Goal: Task Accomplishment & Management: Manage account settings

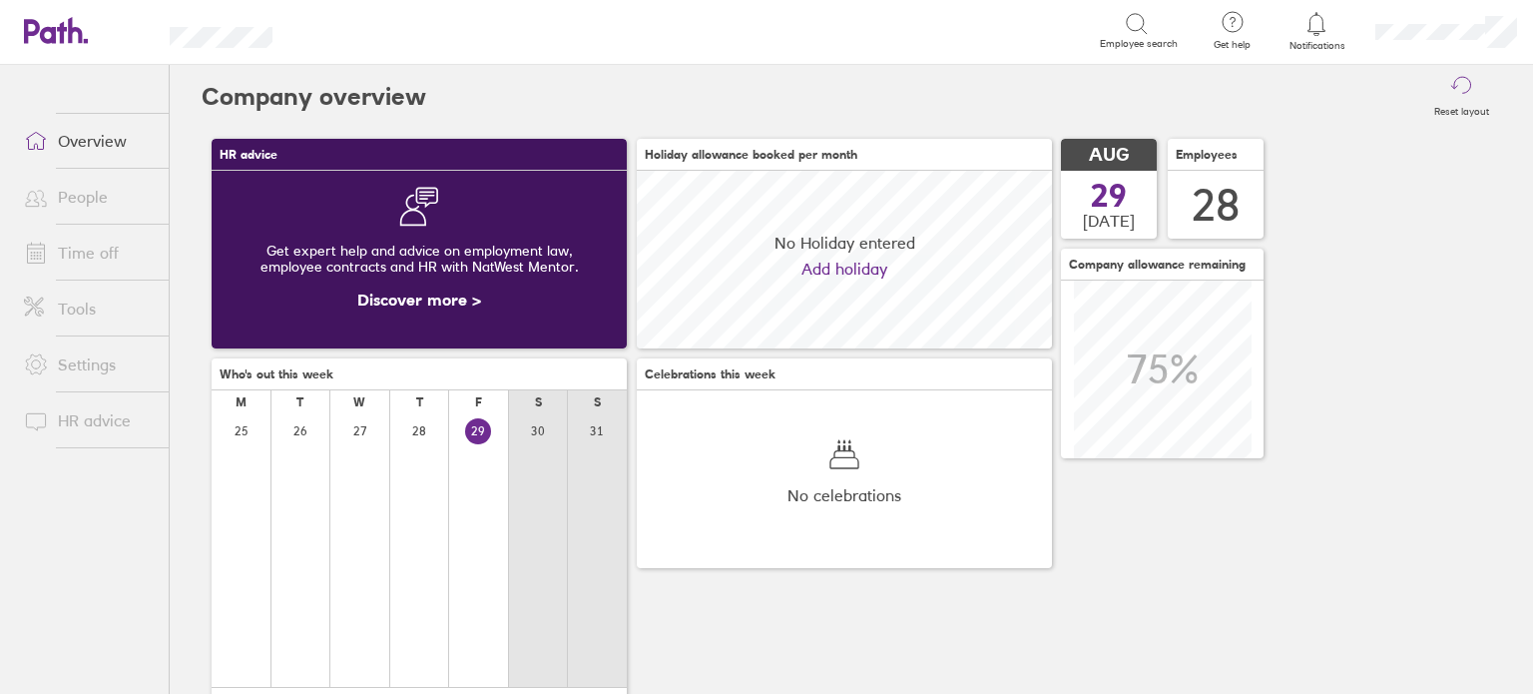
scroll to position [177, 415]
click at [90, 262] on link "Time off" at bounding box center [88, 253] width 161 height 40
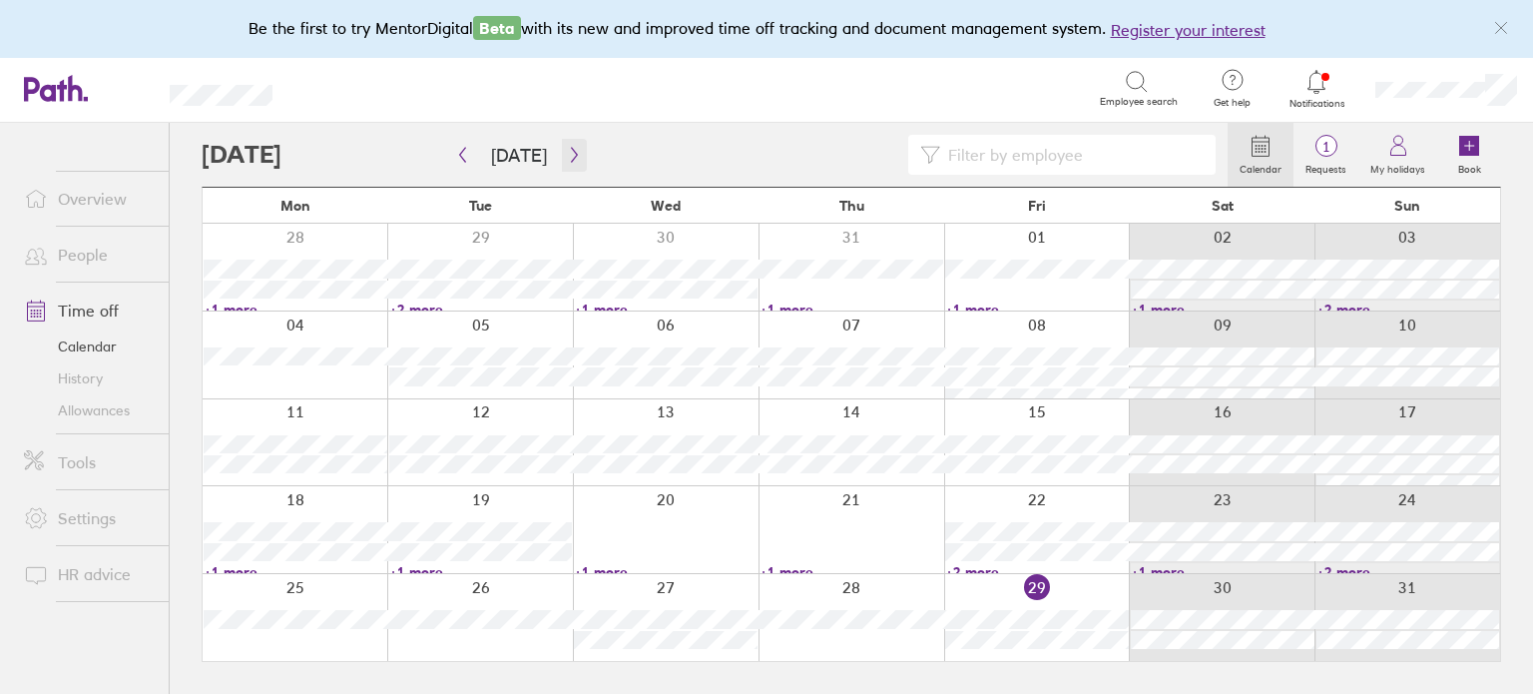
click at [567, 159] on icon "button" at bounding box center [574, 155] width 15 height 16
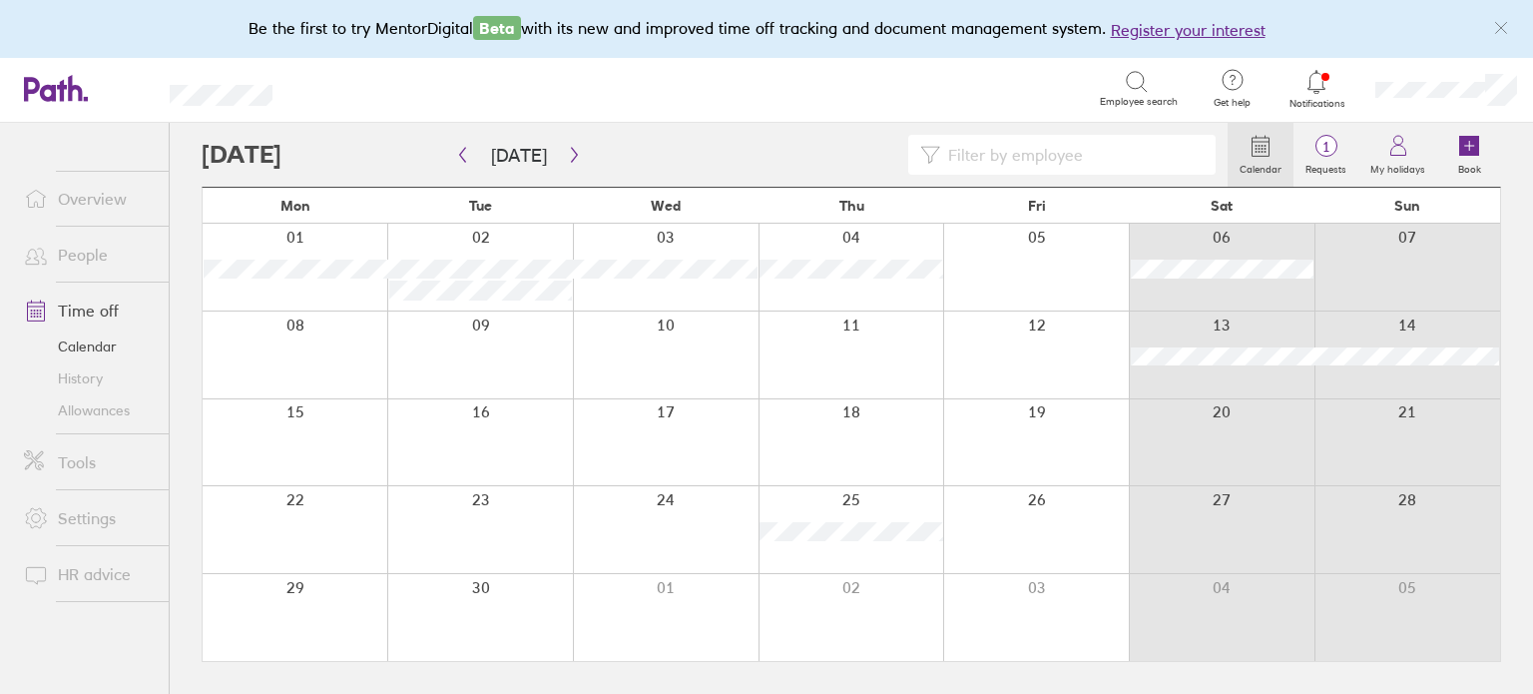
click at [1233, 434] on div at bounding box center [1222, 442] width 186 height 87
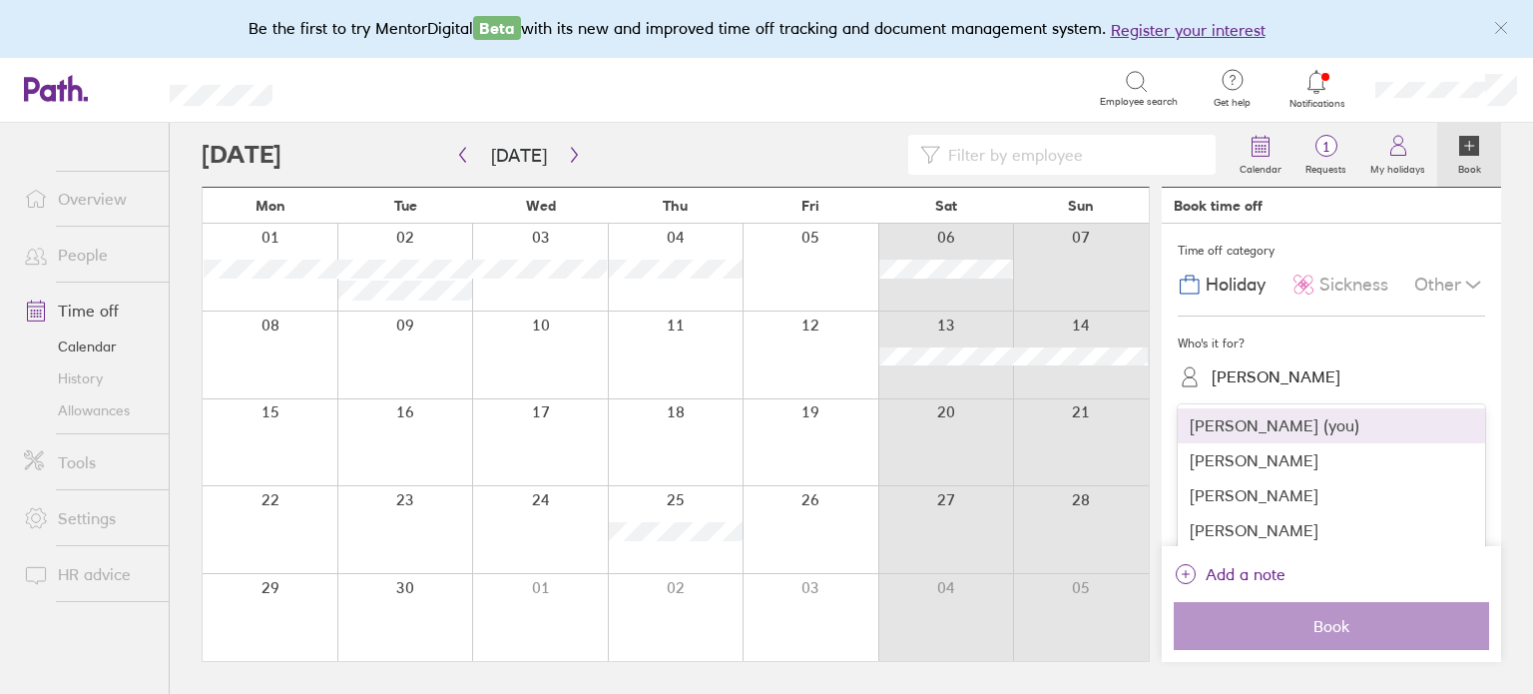
click at [1310, 379] on div "[PERSON_NAME]" at bounding box center [1343, 376] width 283 height 31
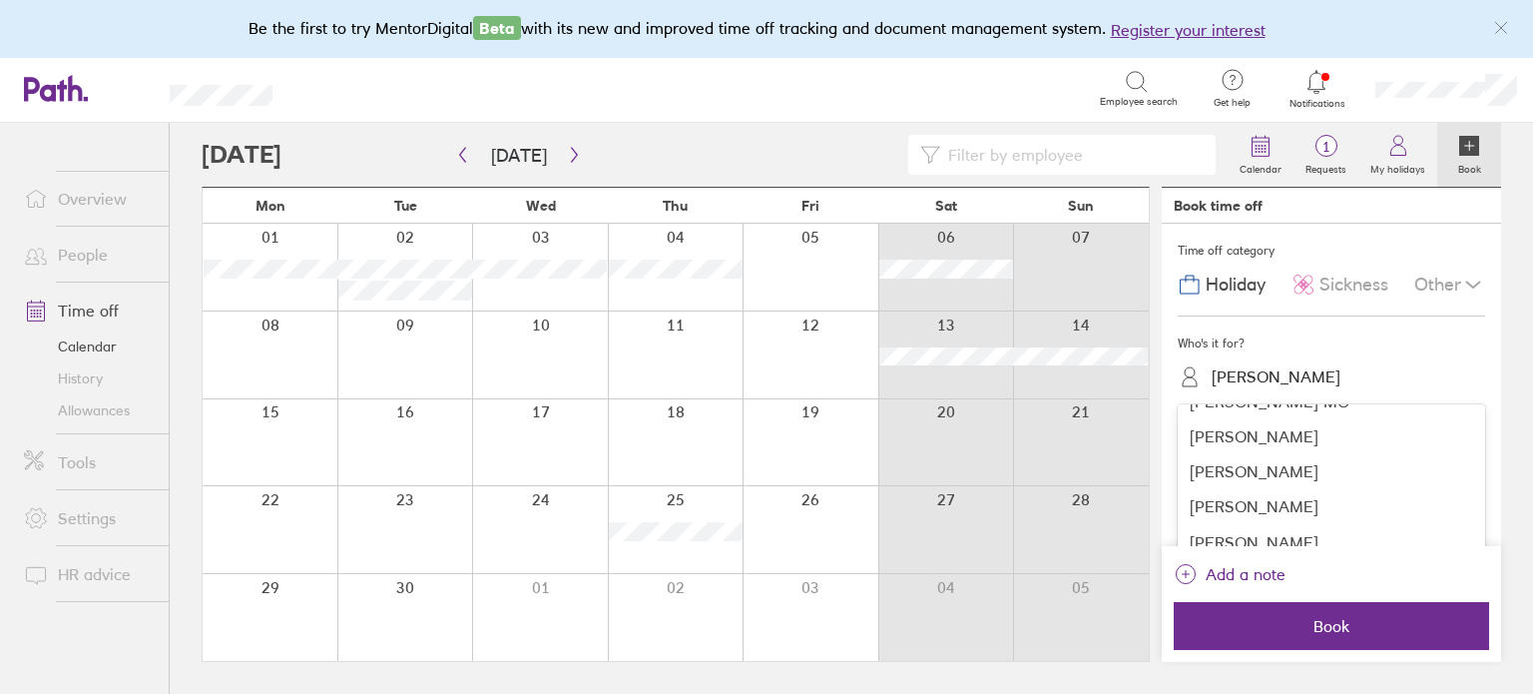
scroll to position [379, 0]
click at [1222, 435] on div "[PERSON_NAME]" at bounding box center [1331, 432] width 307 height 35
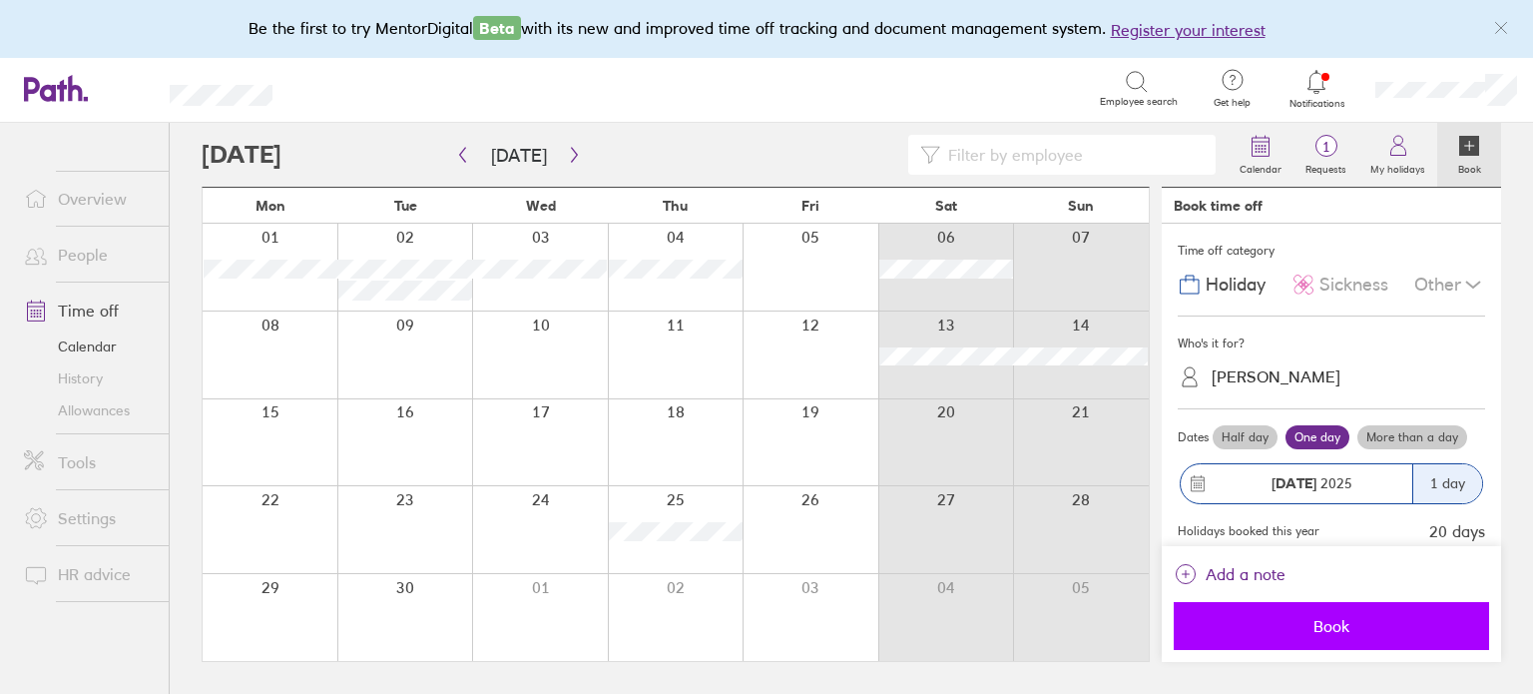
click at [1305, 630] on span "Book" at bounding box center [1331, 626] width 287 height 18
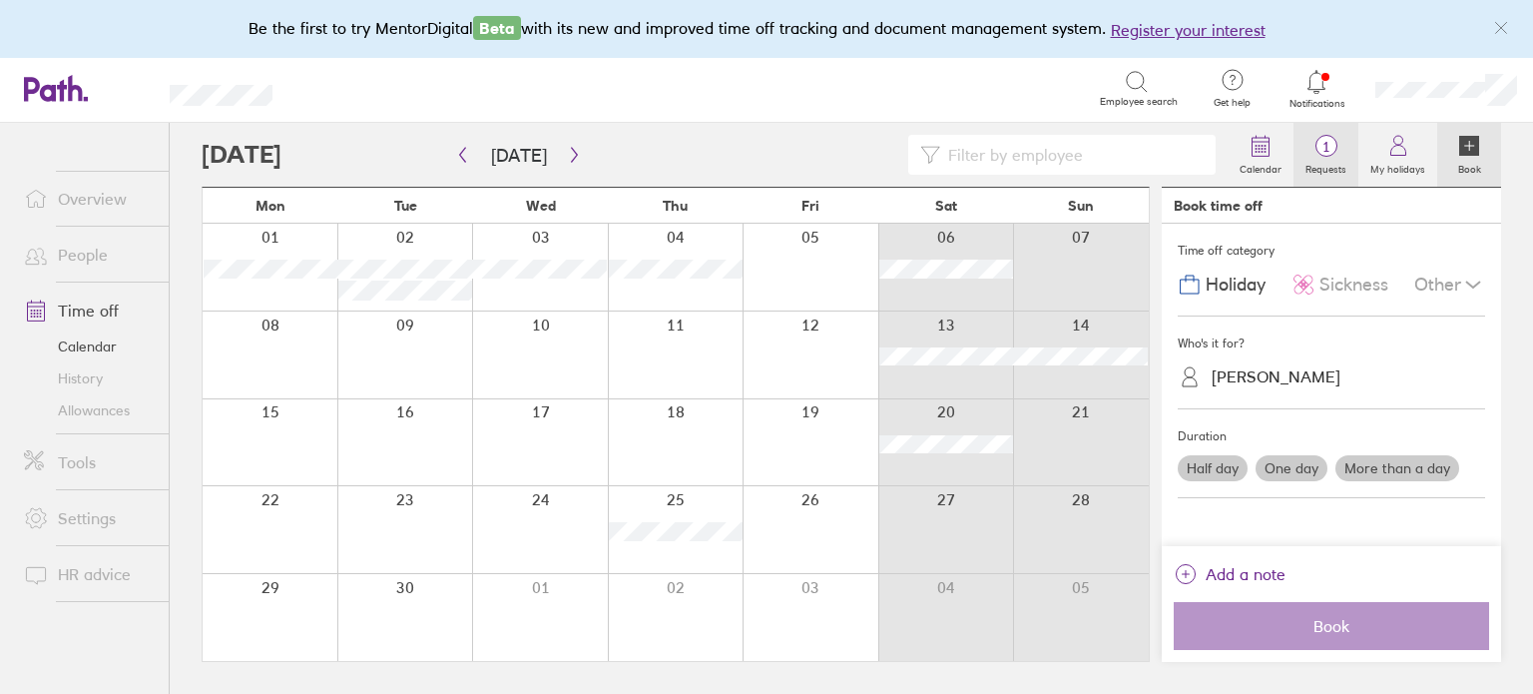
click at [1333, 144] on span "1" at bounding box center [1325, 147] width 65 height 16
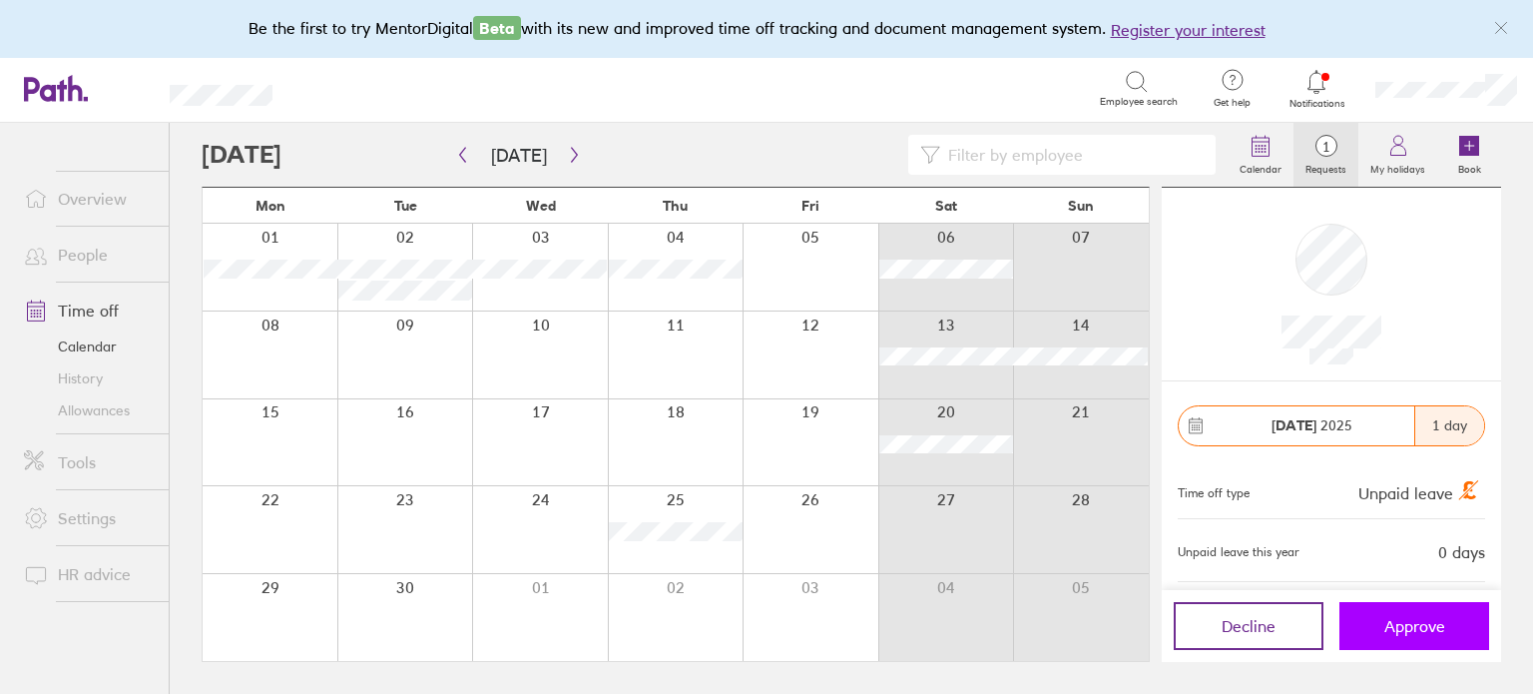
click at [1416, 626] on span "Approve" at bounding box center [1414, 626] width 61 height 18
